Goal: Answer question/provide support: Answer question/provide support

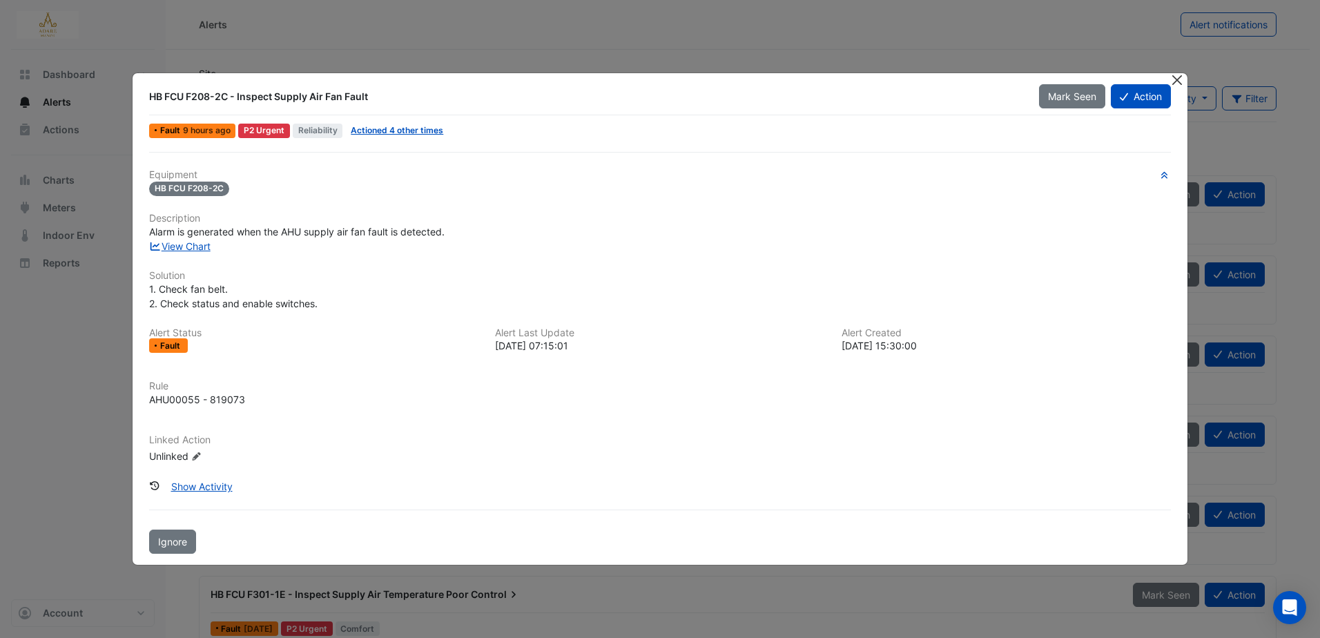
click at [1179, 81] on button "Close" at bounding box center [1177, 80] width 14 height 14
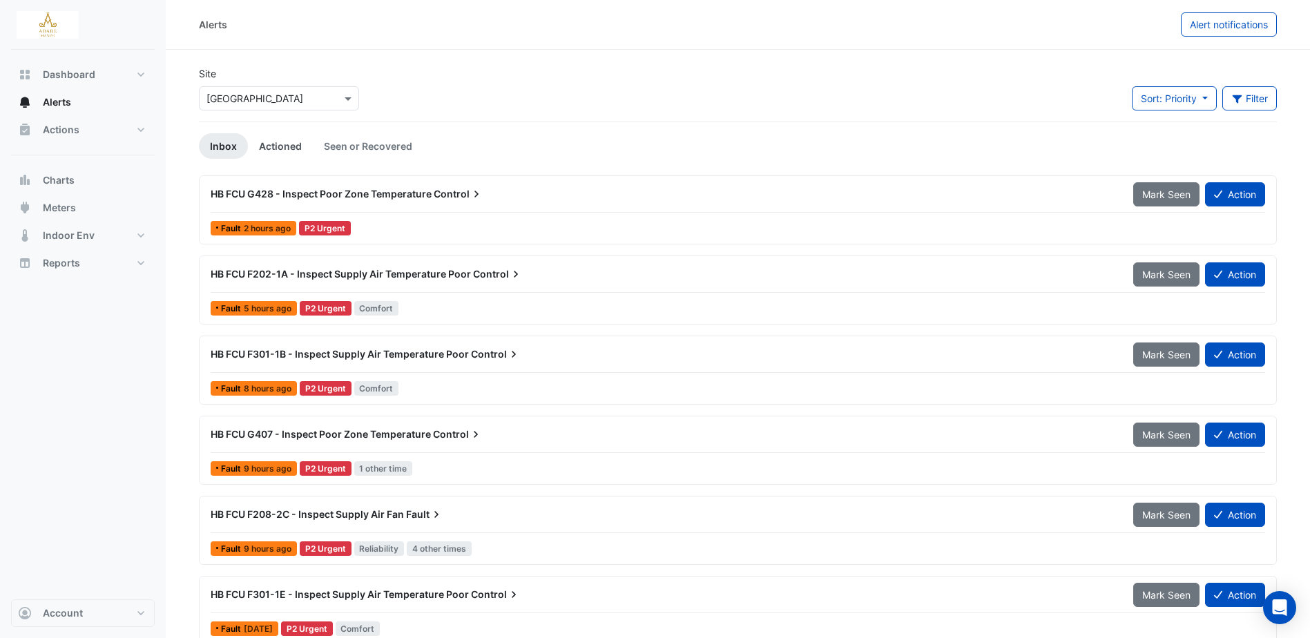
click at [289, 145] on link "Actioned" at bounding box center [280, 146] width 65 height 26
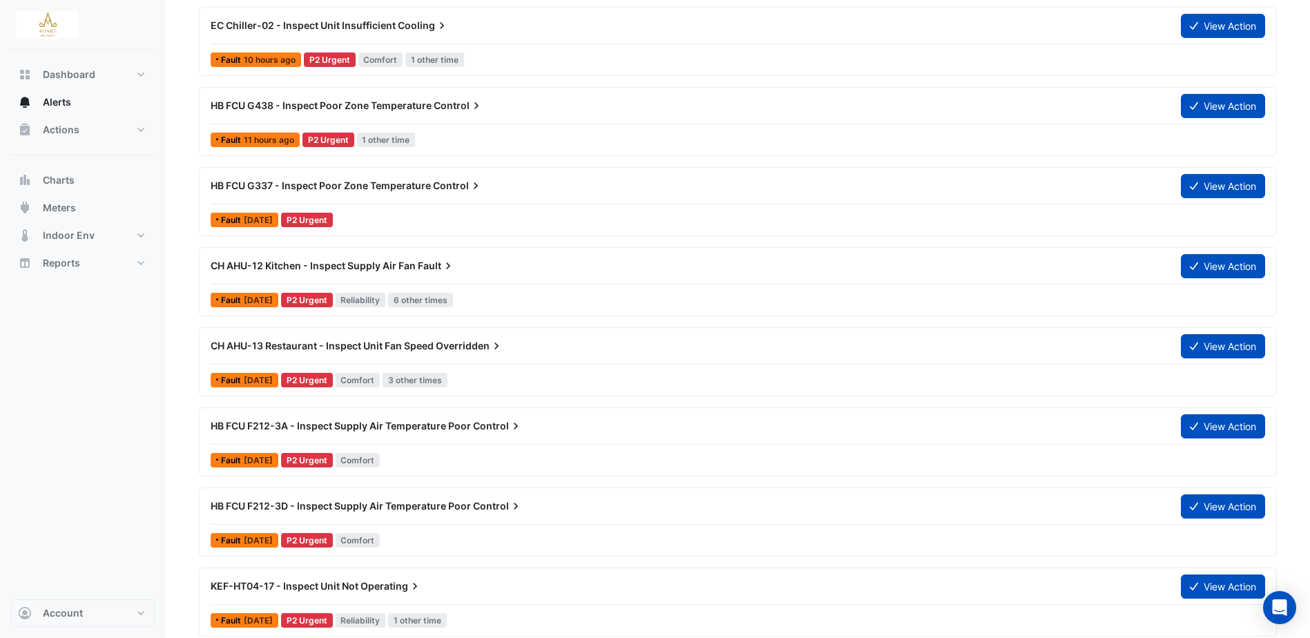
scroll to position [552, 0]
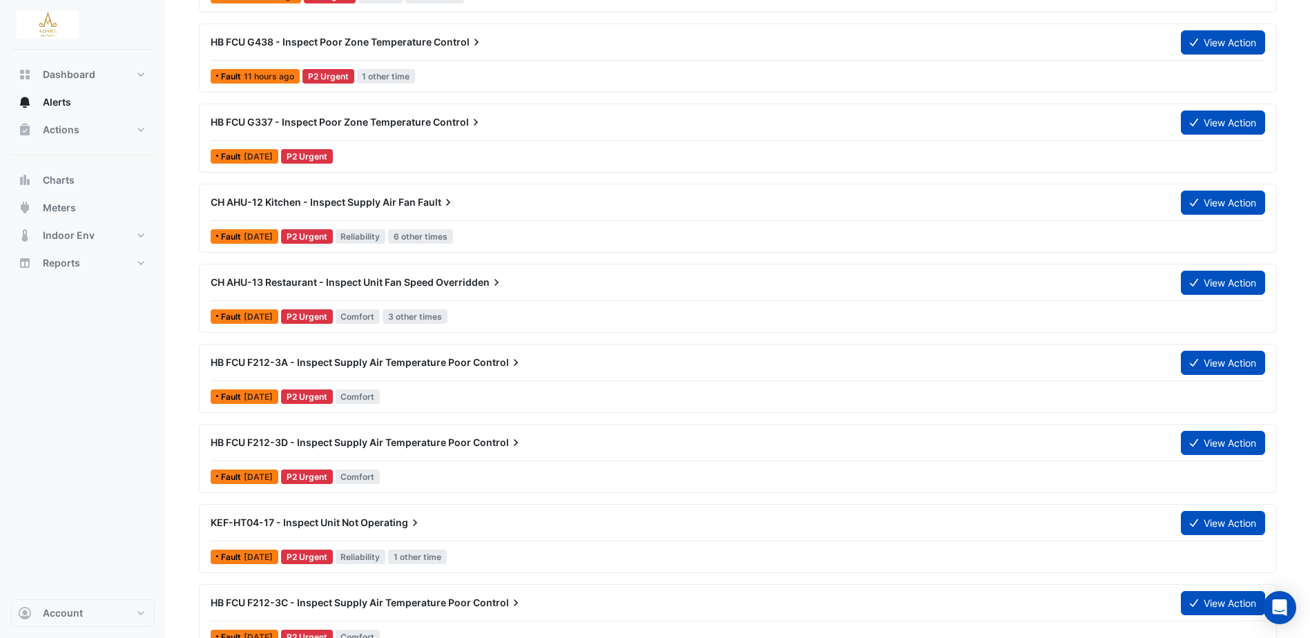
click at [431, 280] on span "CH AHU-13 Restaurant - Inspect Unit Fan Speed" at bounding box center [322, 282] width 223 height 12
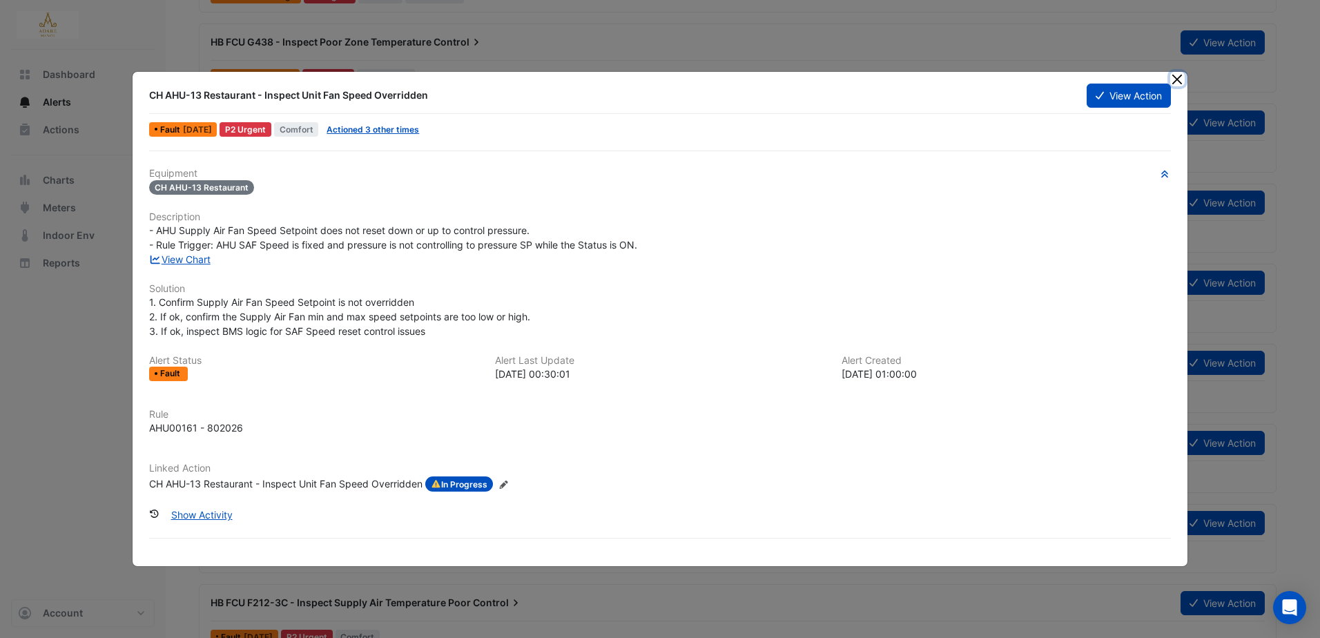
click at [1174, 78] on button "Close" at bounding box center [1177, 79] width 14 height 14
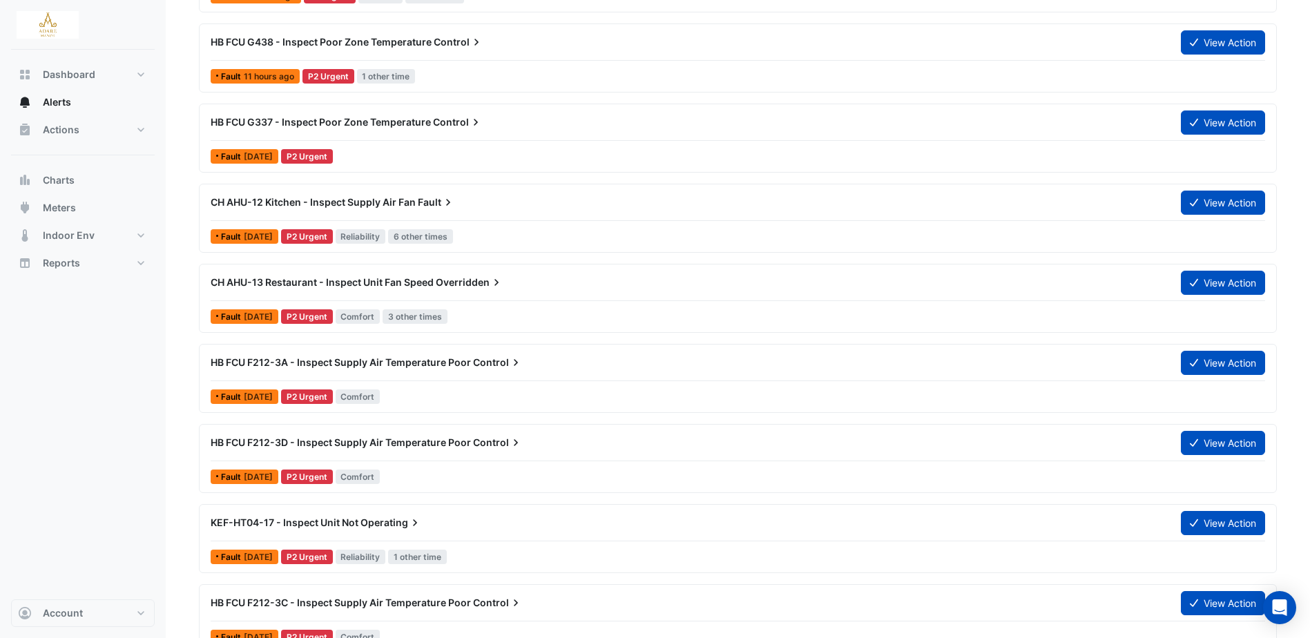
click at [394, 279] on span "CH AHU-13 Restaurant - Inspect Unit Fan Speed" at bounding box center [322, 282] width 223 height 12
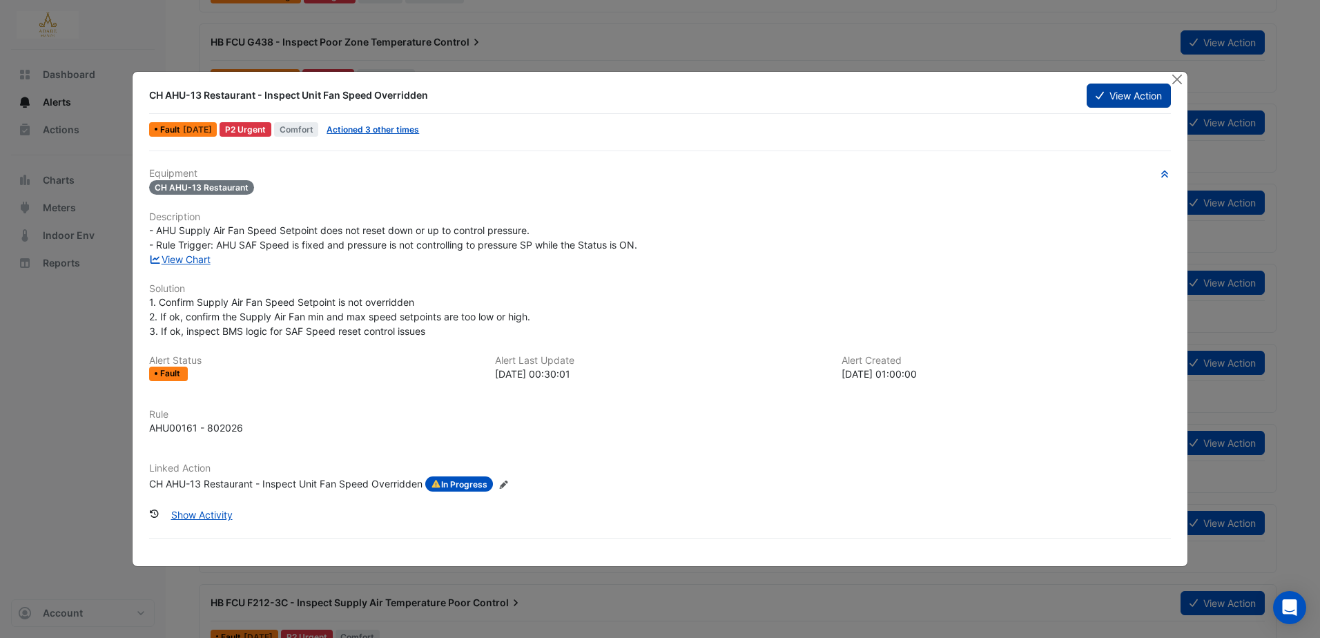
click at [1136, 91] on button "View Action" at bounding box center [1129, 96] width 84 height 24
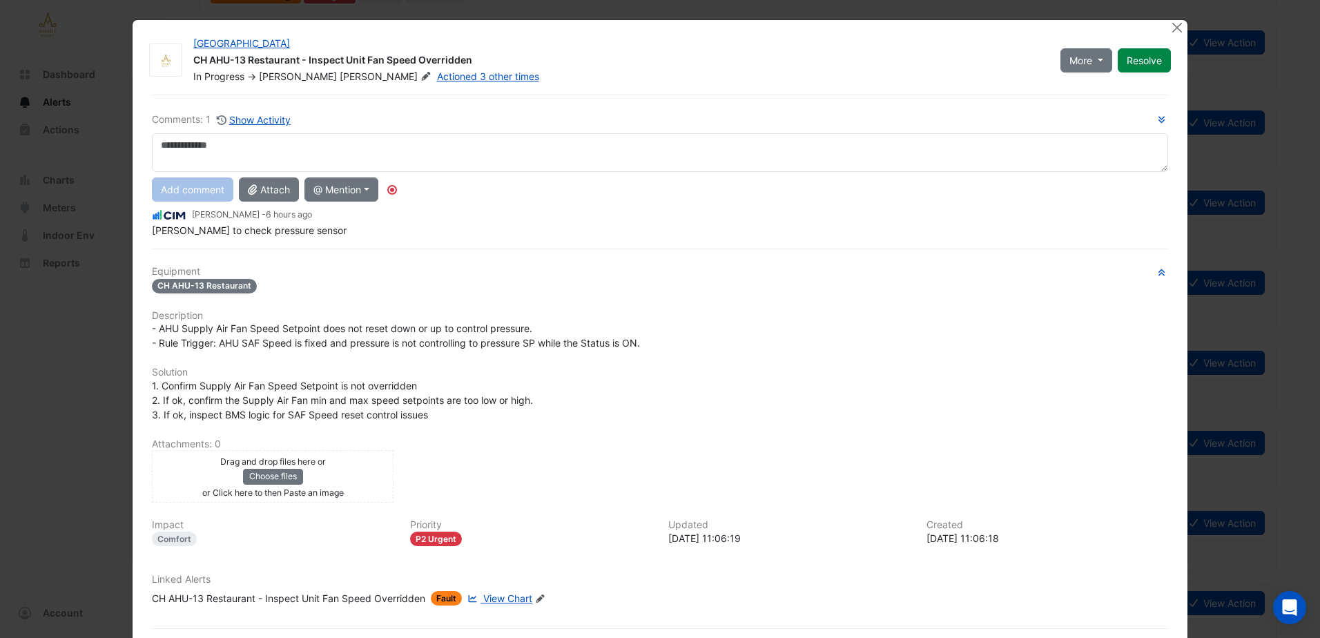
click at [239, 149] on textarea at bounding box center [660, 152] width 1016 height 39
type textarea "**********"
click at [178, 185] on button "Add comment" at bounding box center [192, 189] width 81 height 24
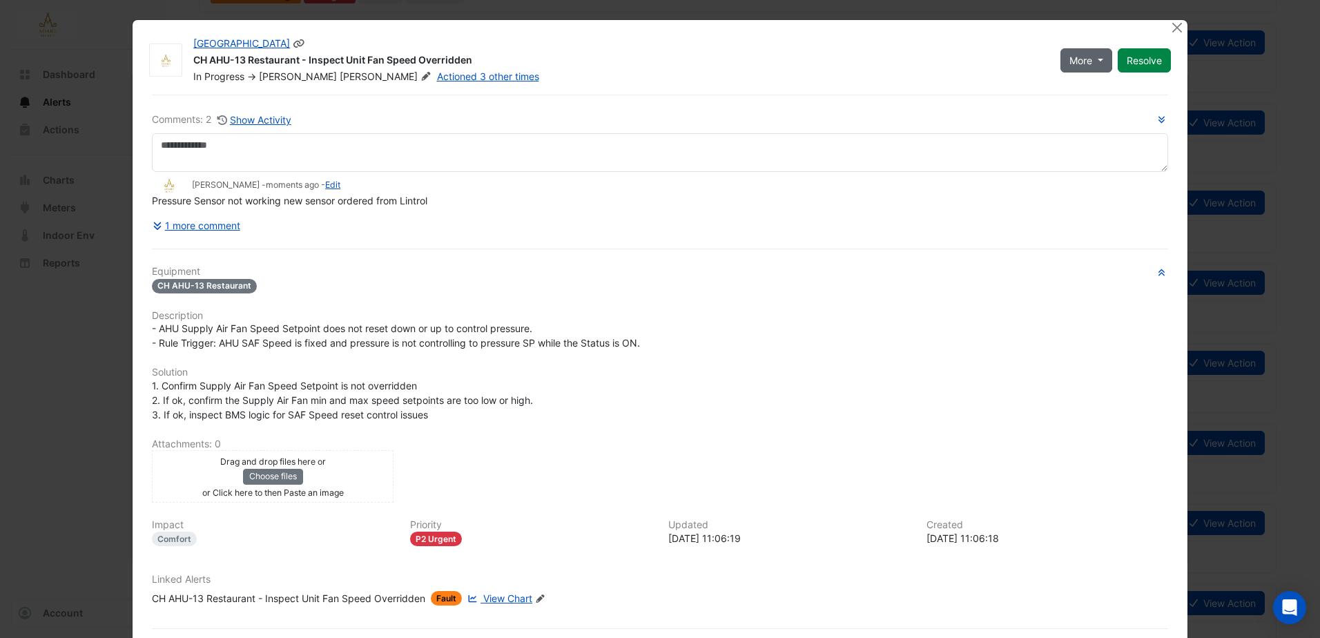
click at [1084, 59] on span "More" at bounding box center [1081, 60] width 23 height 14
click at [1091, 56] on button "More" at bounding box center [1087, 60] width 52 height 24
click at [1174, 26] on button "Close" at bounding box center [1177, 27] width 14 height 14
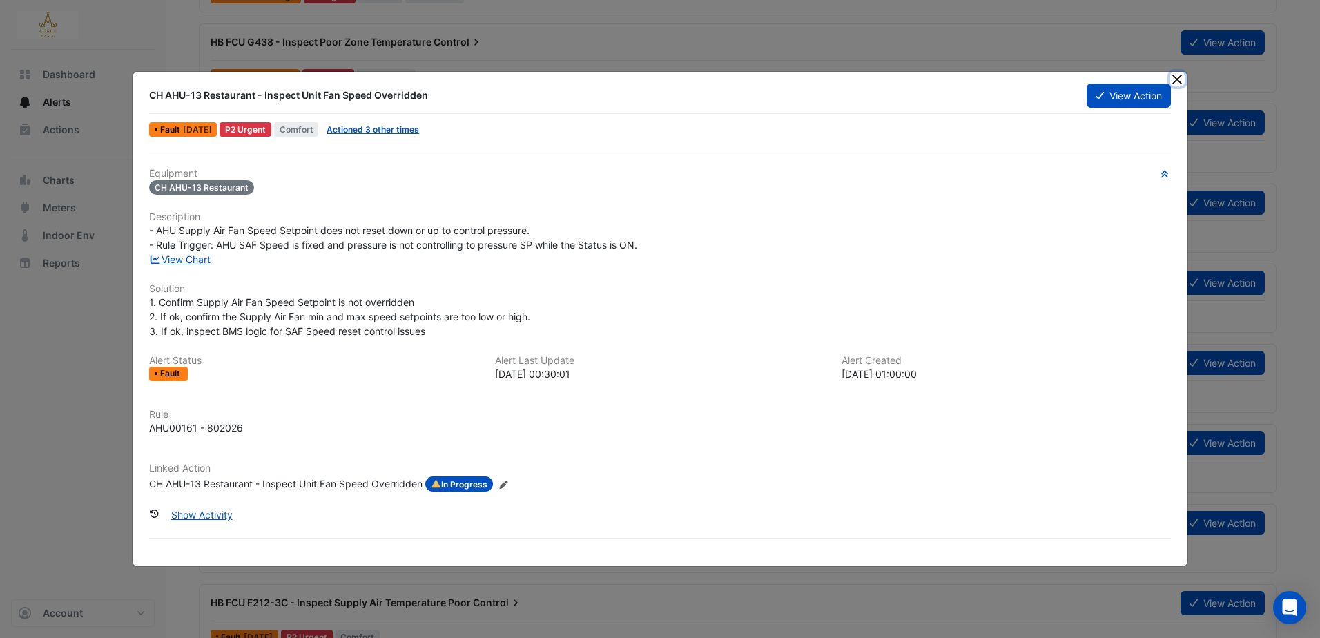
click at [1178, 76] on button "Close" at bounding box center [1177, 79] width 14 height 14
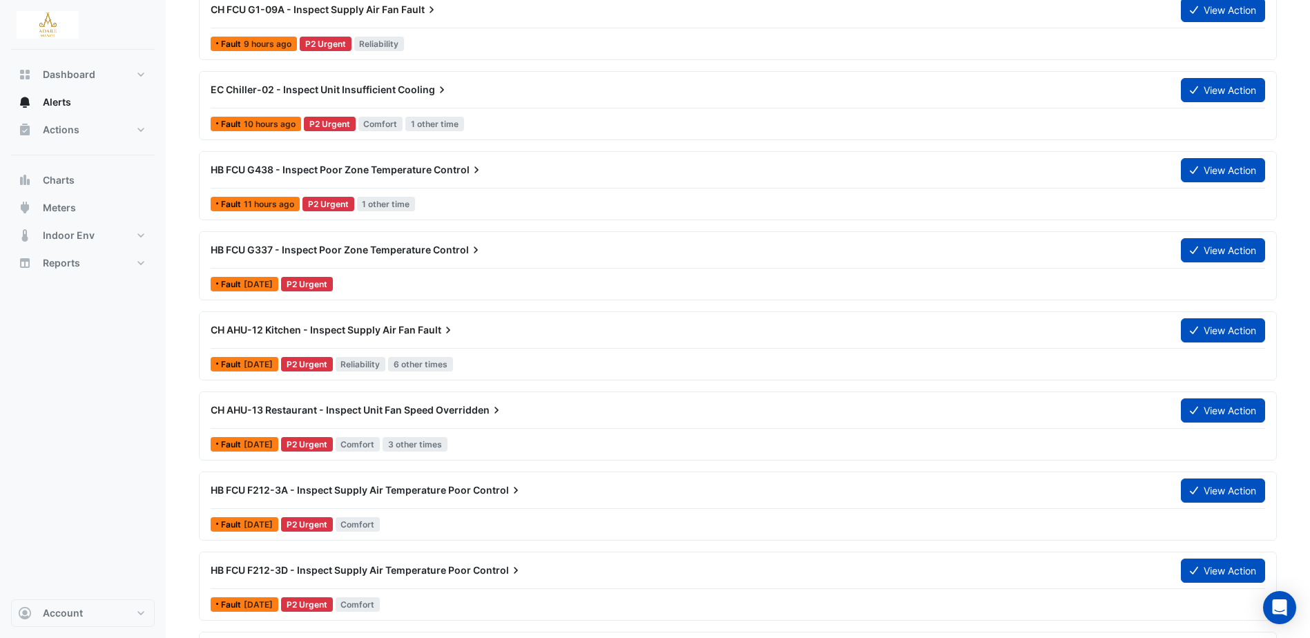
scroll to position [483, 0]
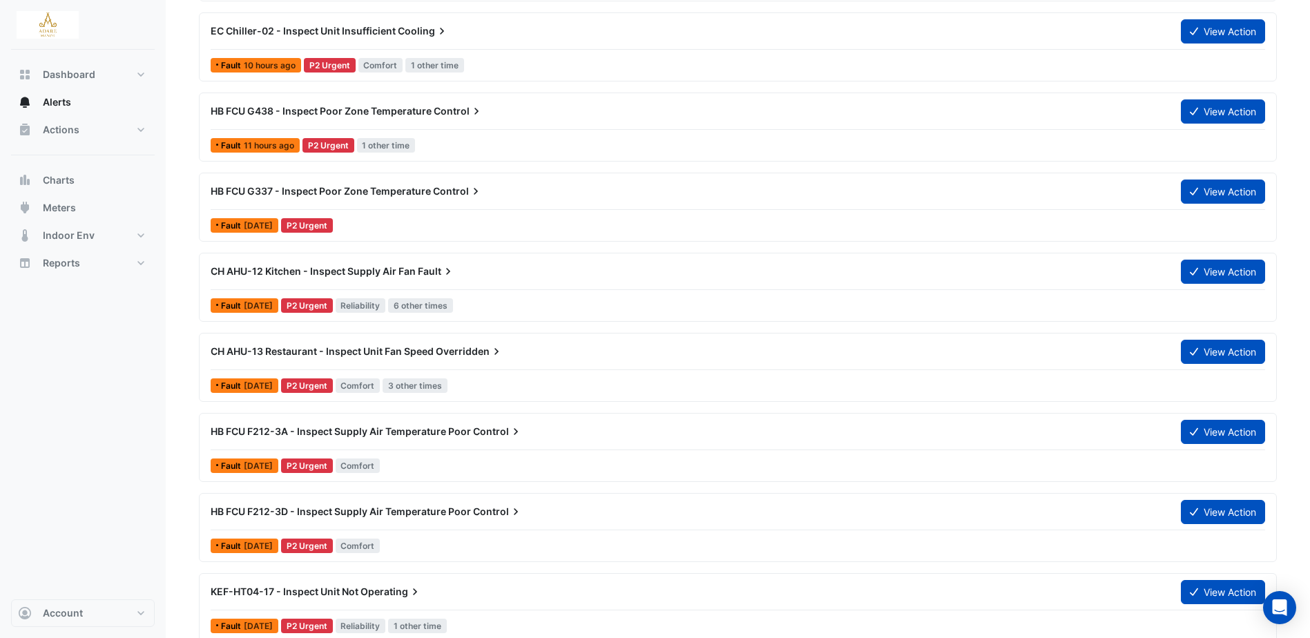
click at [467, 347] on span "Overridden" at bounding box center [470, 352] width 68 height 14
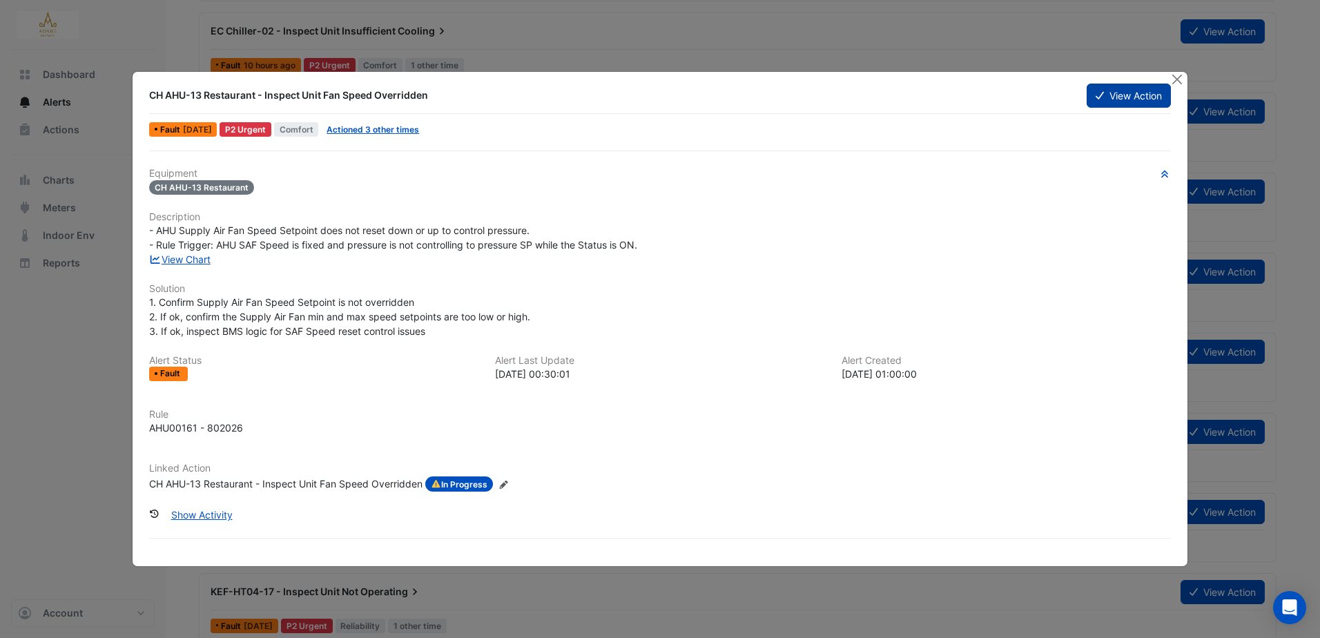
click at [1117, 98] on button "View Action" at bounding box center [1129, 96] width 84 height 24
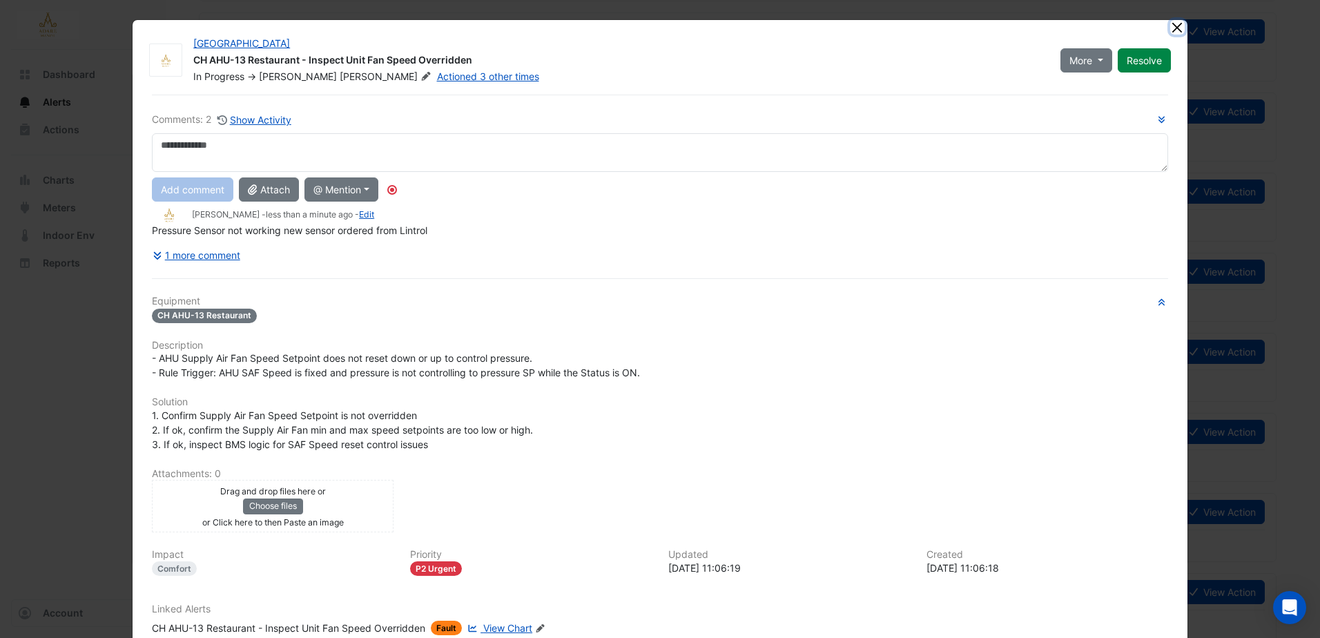
click at [1171, 30] on button "Close" at bounding box center [1177, 27] width 14 height 14
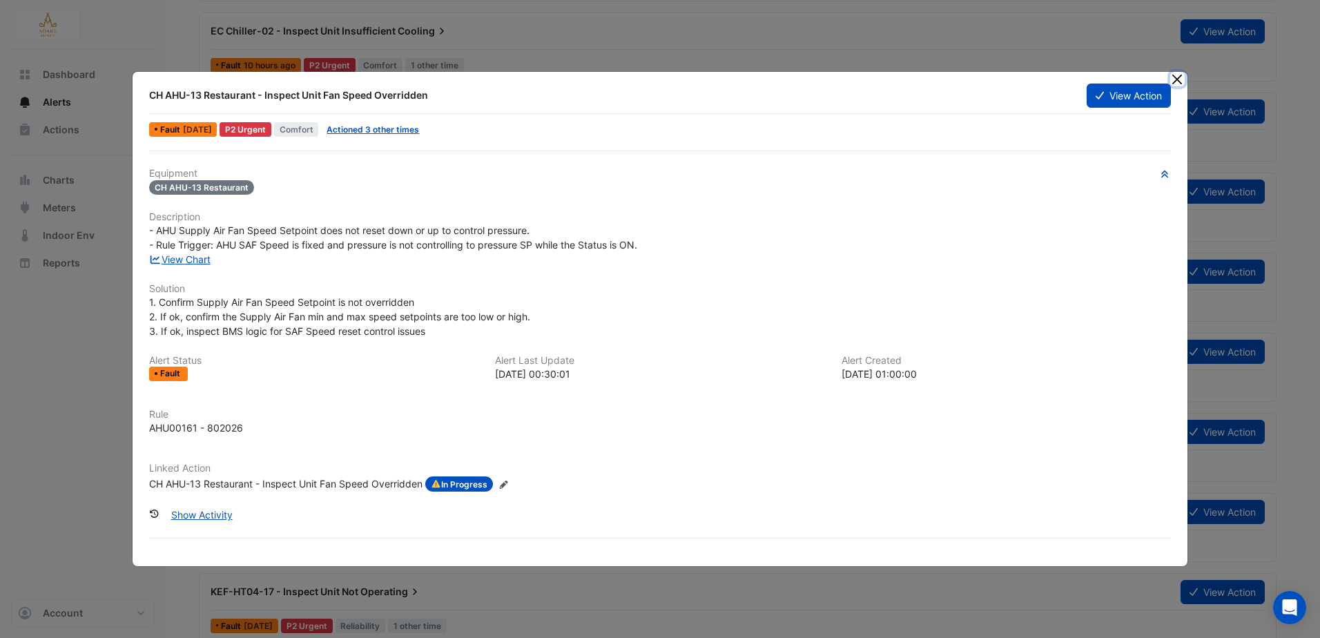
click at [1181, 76] on button "Close" at bounding box center [1177, 79] width 14 height 14
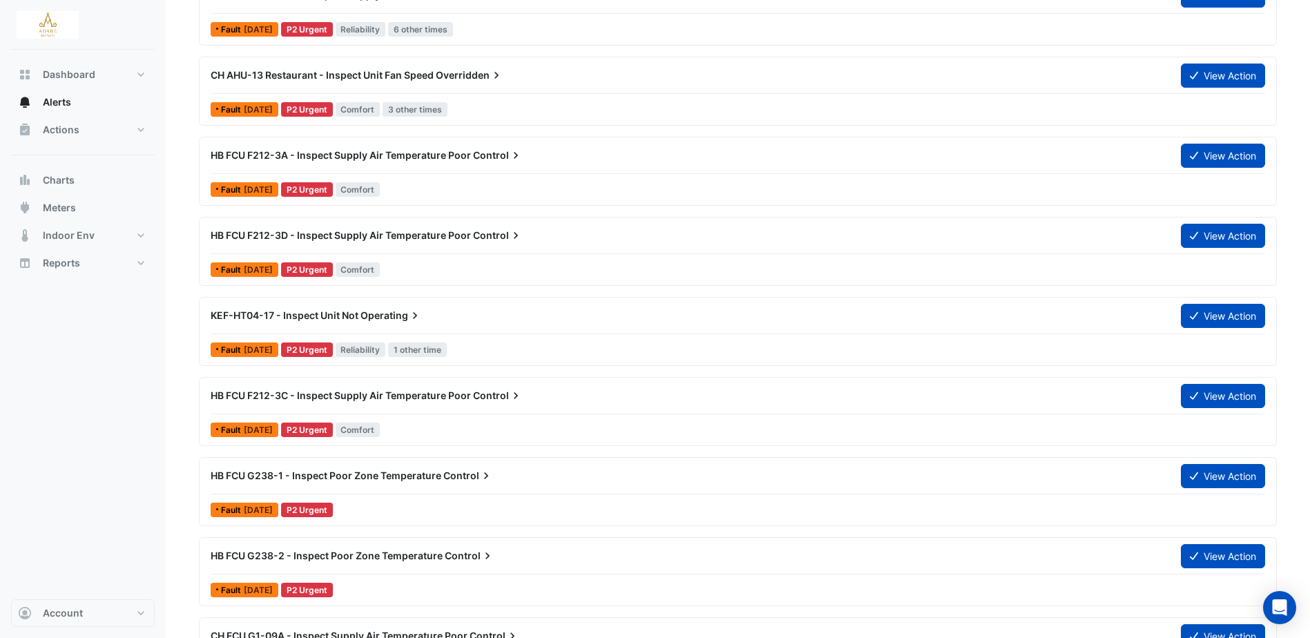
scroll to position [690, 0]
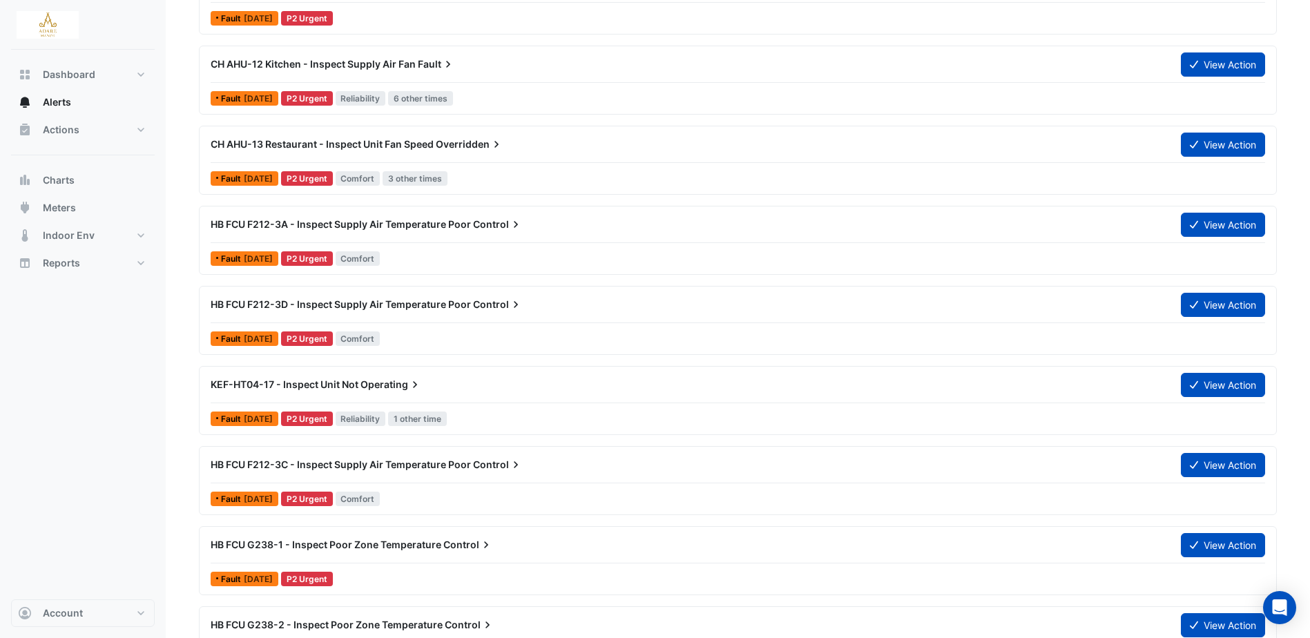
click at [440, 146] on span "Overridden" at bounding box center [470, 144] width 68 height 14
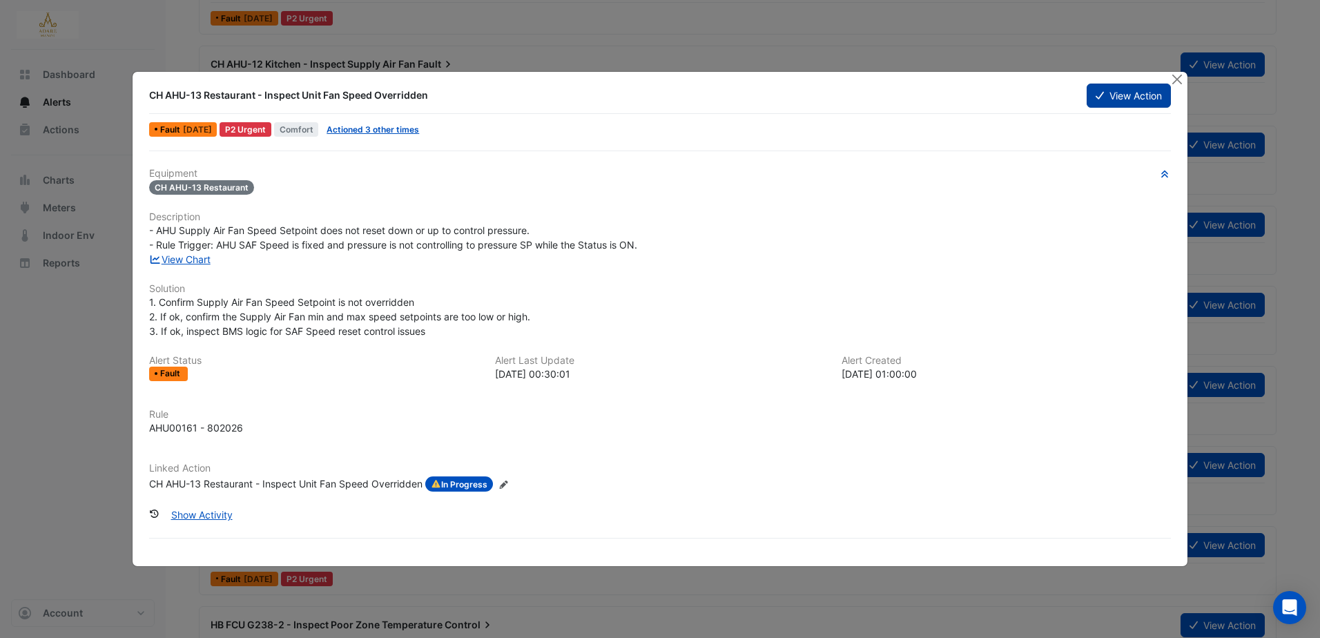
click at [1106, 99] on button "View Action" at bounding box center [1129, 96] width 84 height 24
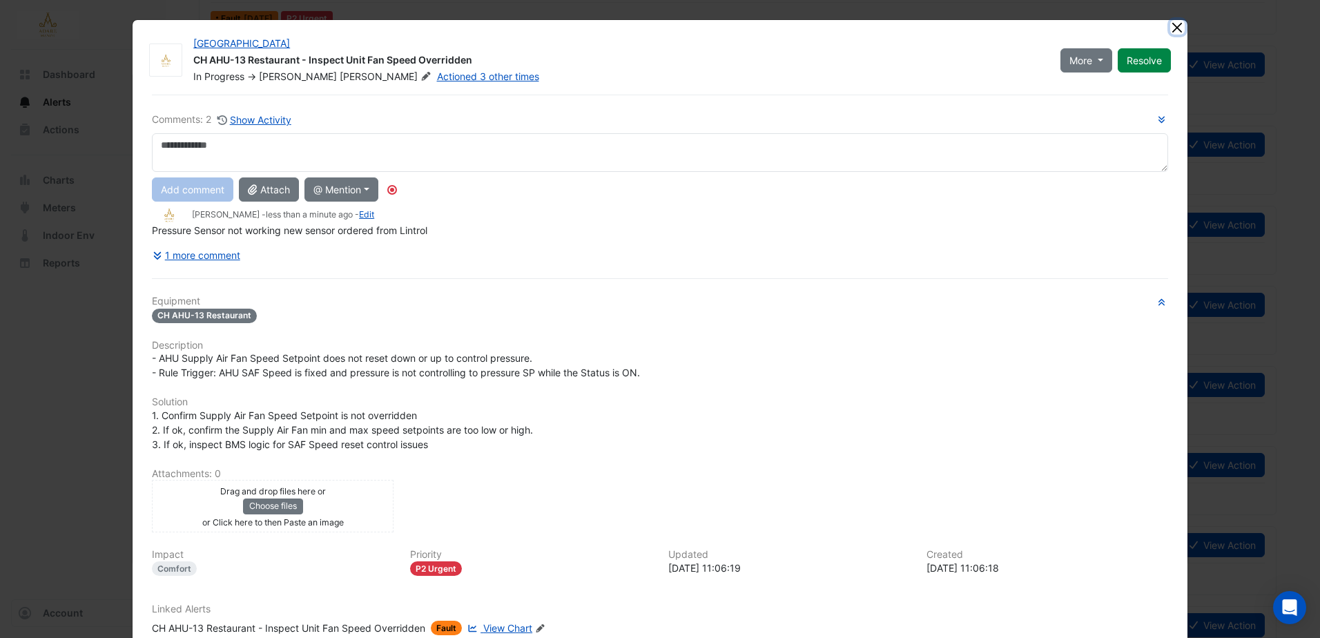
click at [1171, 30] on button "Close" at bounding box center [1177, 27] width 14 height 14
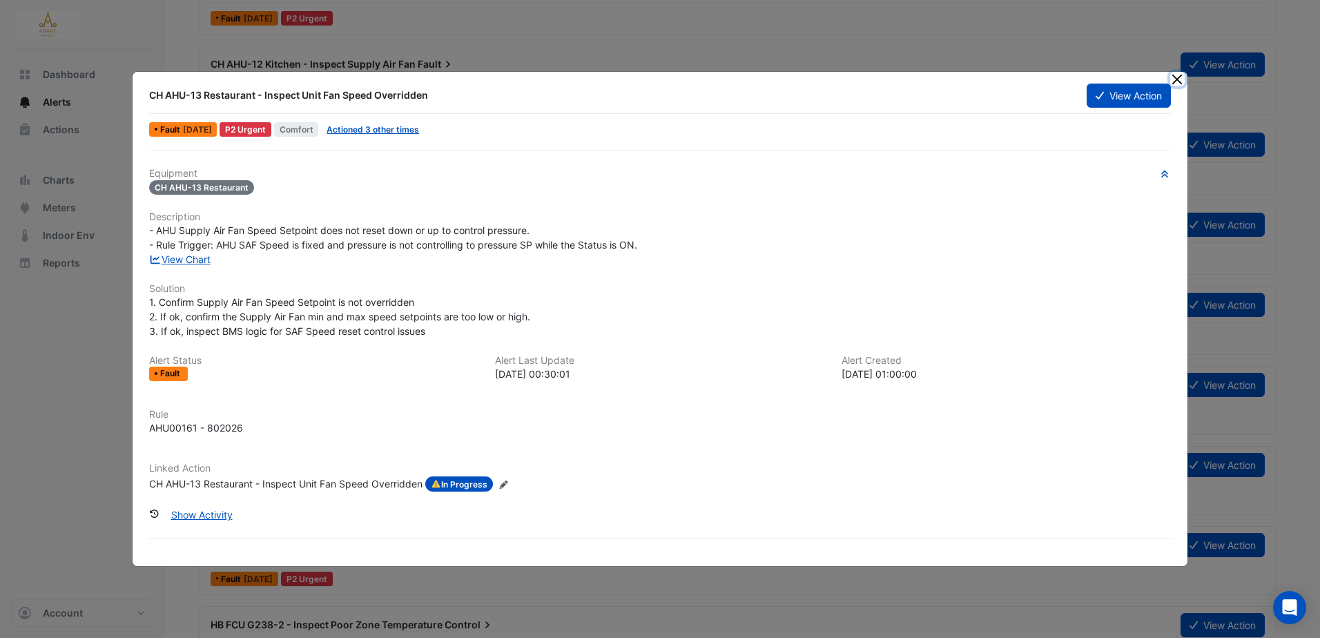
click at [1176, 82] on button "Close" at bounding box center [1177, 79] width 14 height 14
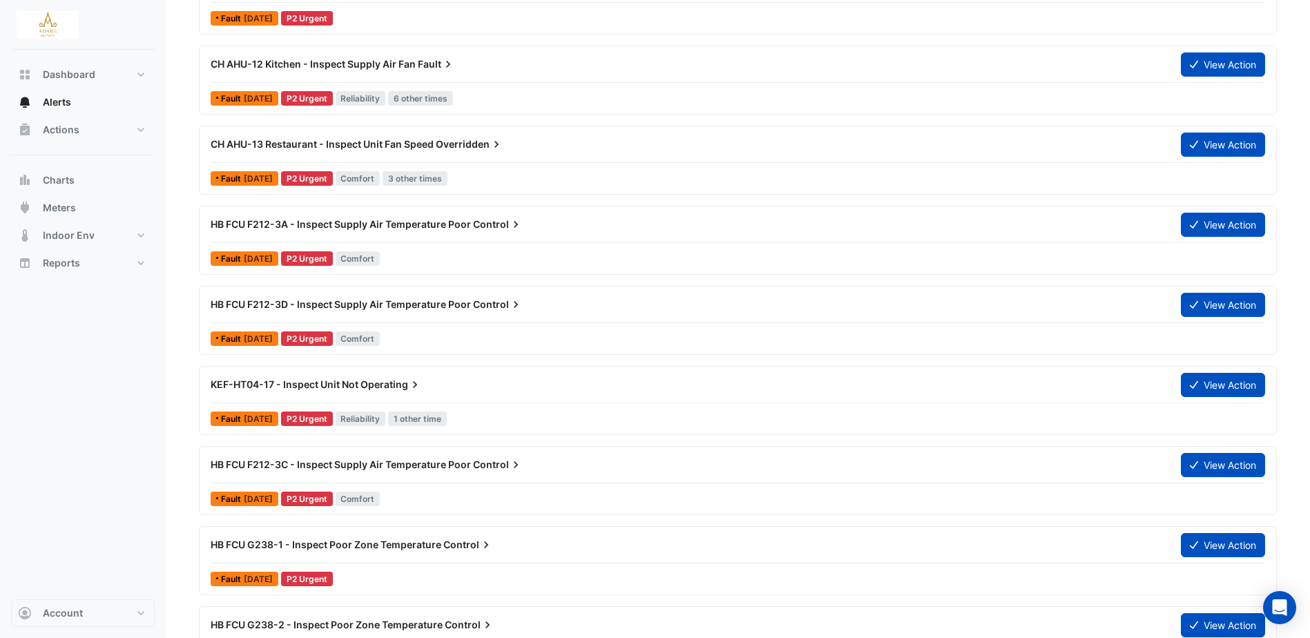
scroll to position [621, 0]
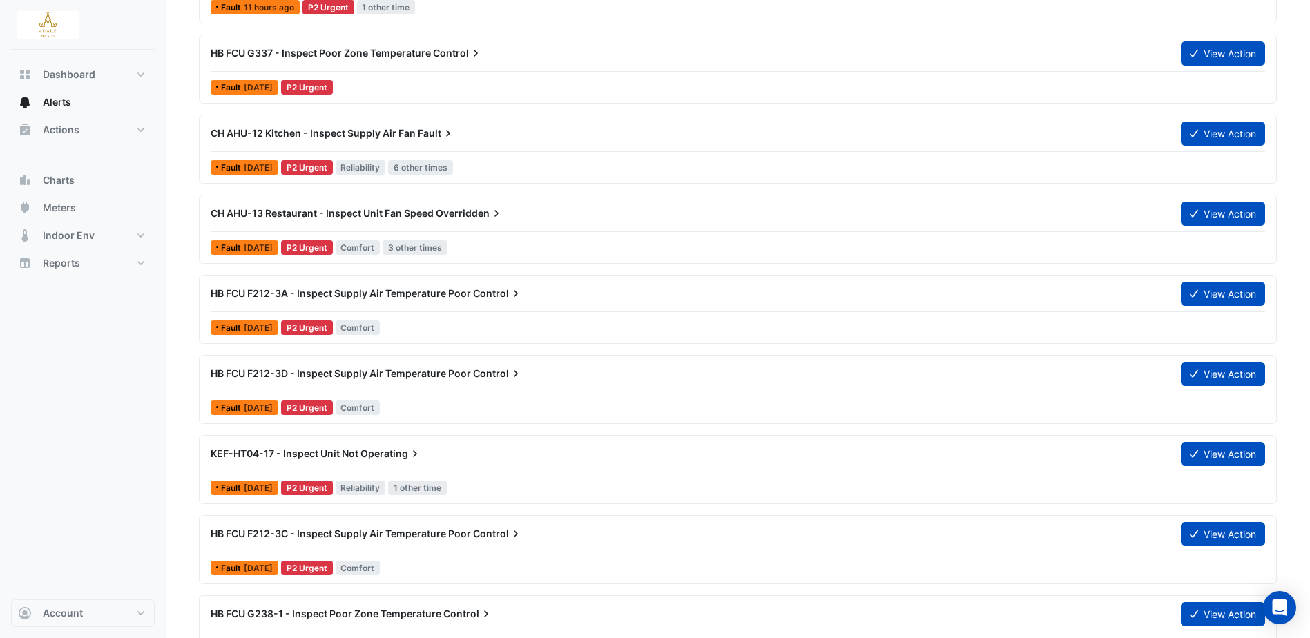
click at [401, 135] on span "CH AHU-12 Kitchen - Inspect Supply Air Fan" at bounding box center [313, 133] width 205 height 12
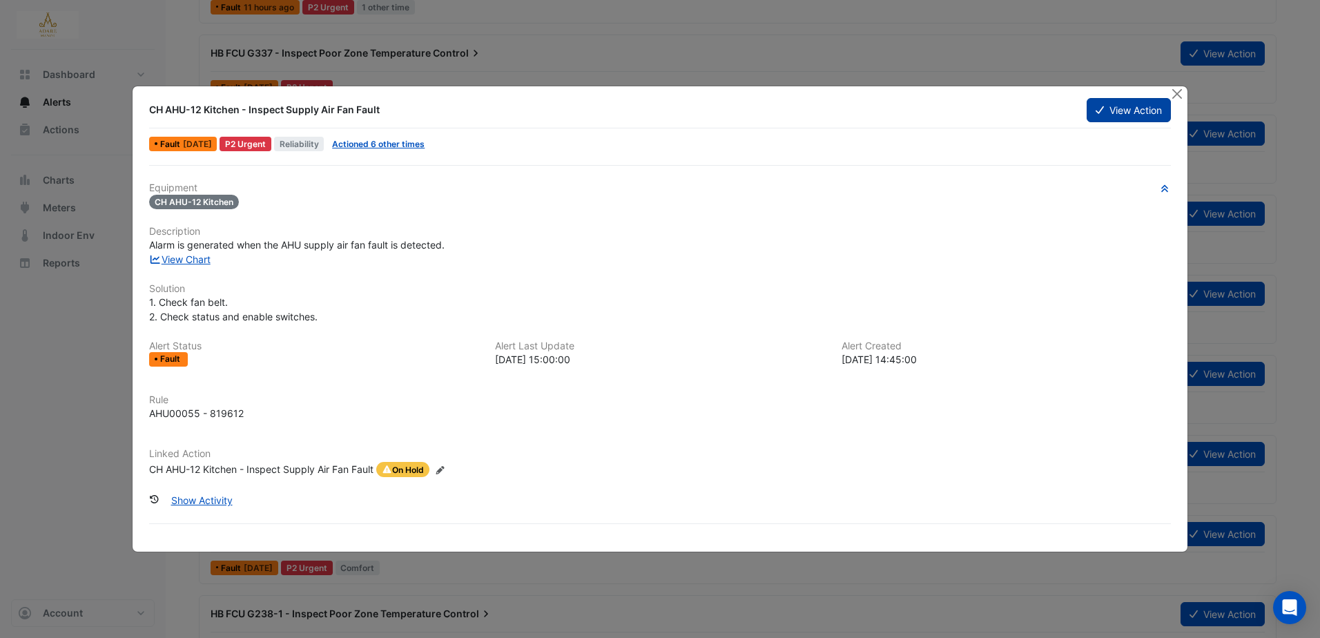
click at [1134, 105] on button "View Action" at bounding box center [1129, 110] width 84 height 24
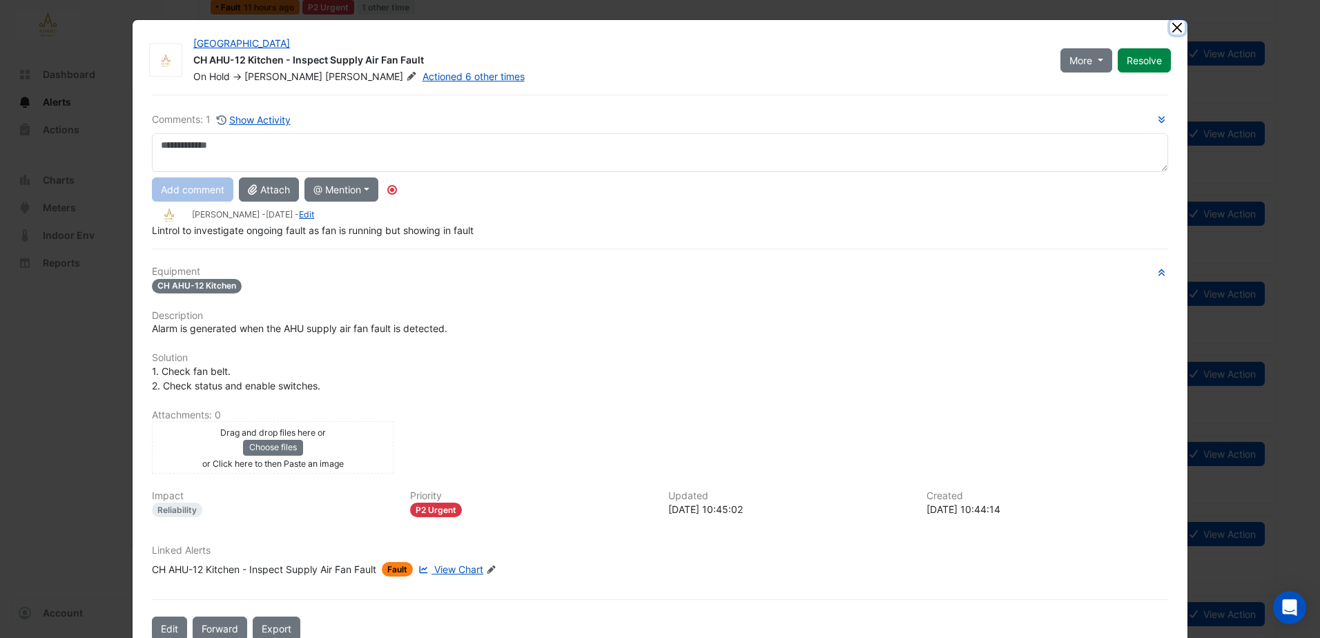
click at [1175, 28] on button "Close" at bounding box center [1177, 27] width 14 height 14
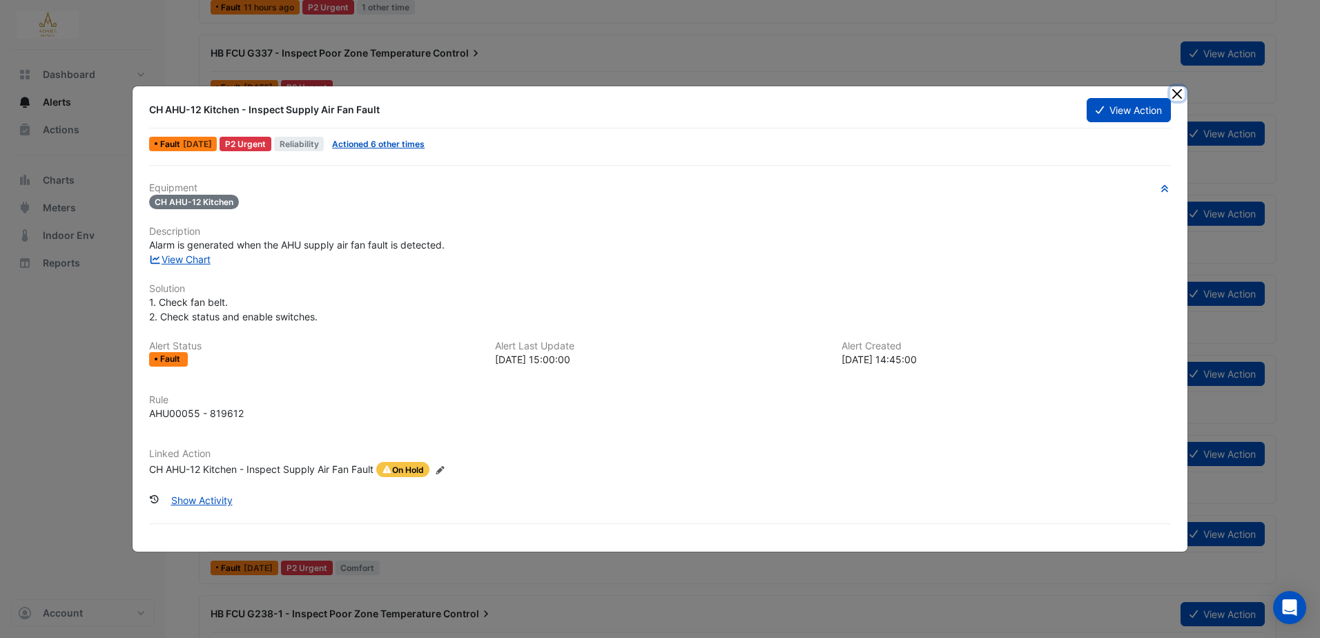
click at [1177, 91] on button "Close" at bounding box center [1177, 93] width 14 height 14
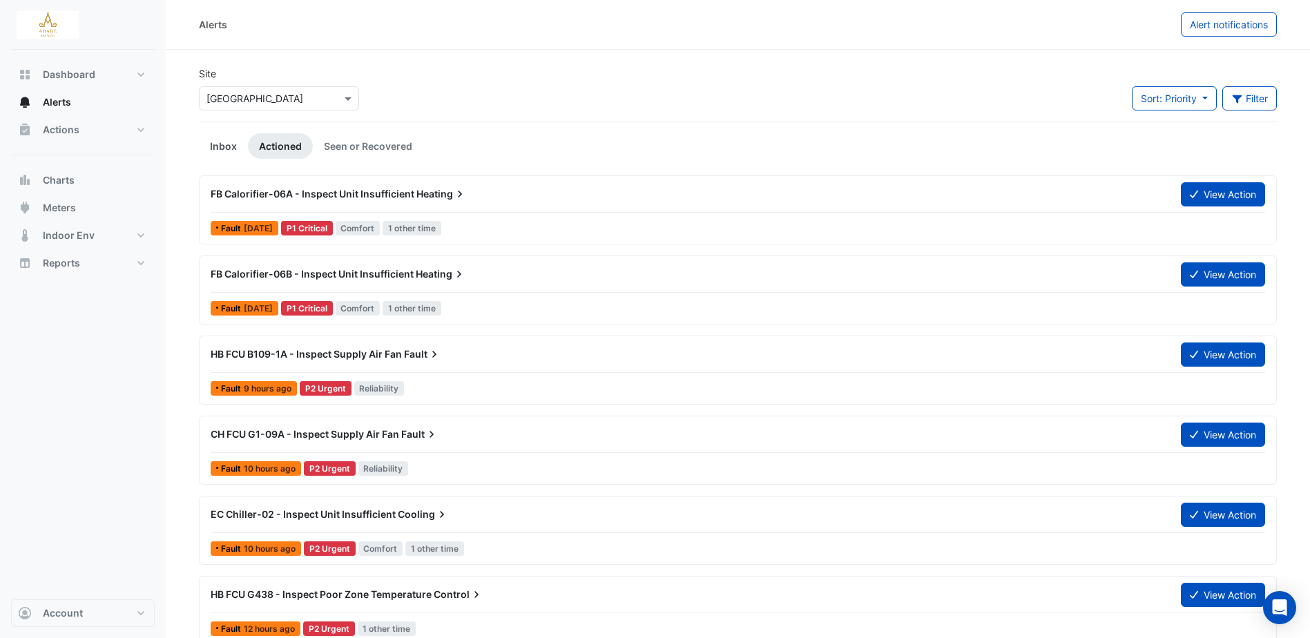
click at [224, 143] on link "Inbox" at bounding box center [223, 146] width 49 height 26
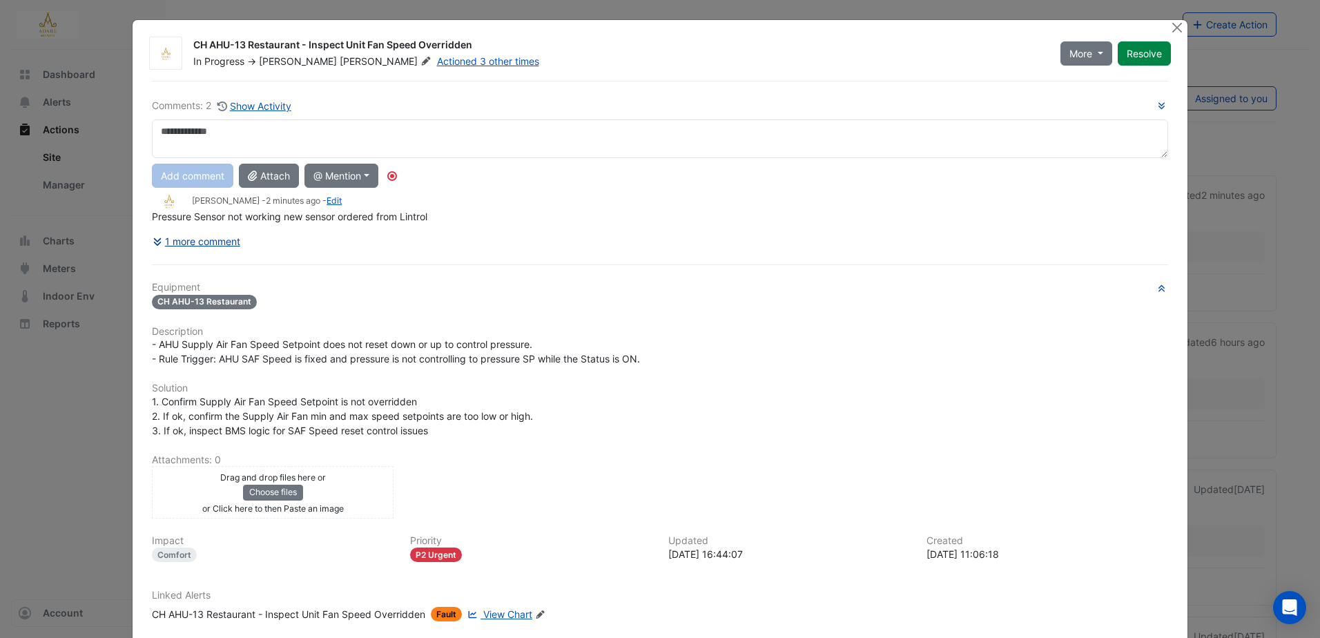
click at [208, 240] on button "1 more comment" at bounding box center [196, 241] width 89 height 24
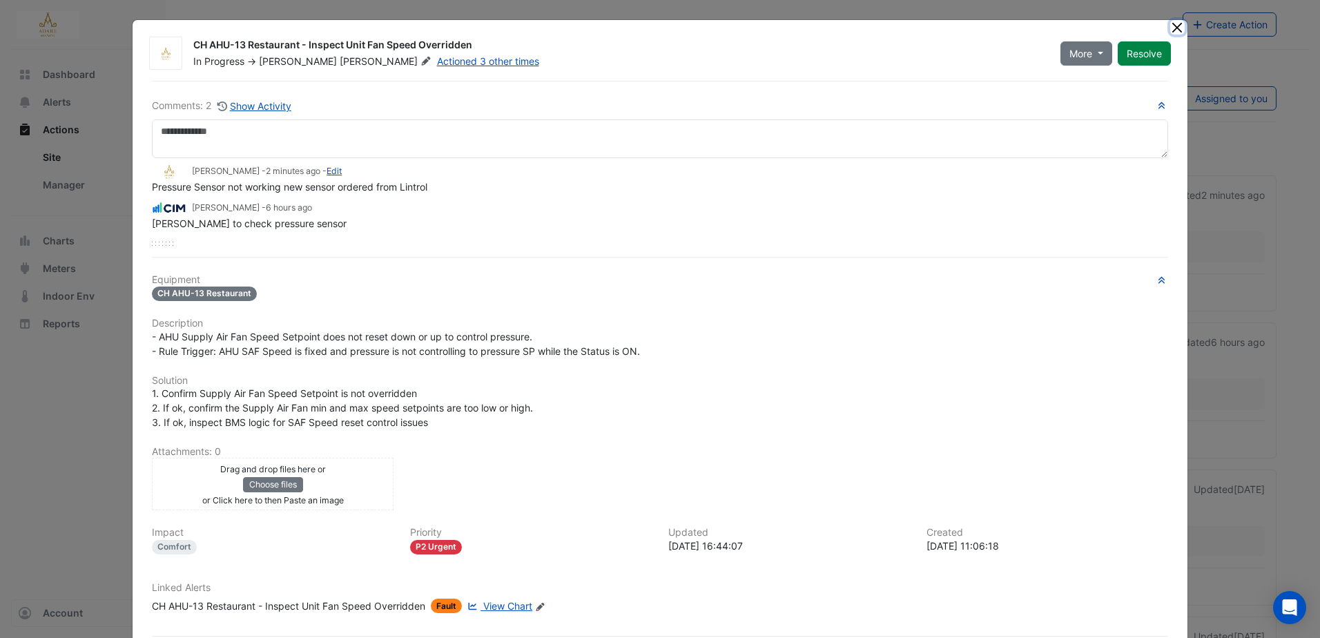
click at [1179, 31] on button "Close" at bounding box center [1177, 27] width 14 height 14
